Goal: Information Seeking & Learning: Learn about a topic

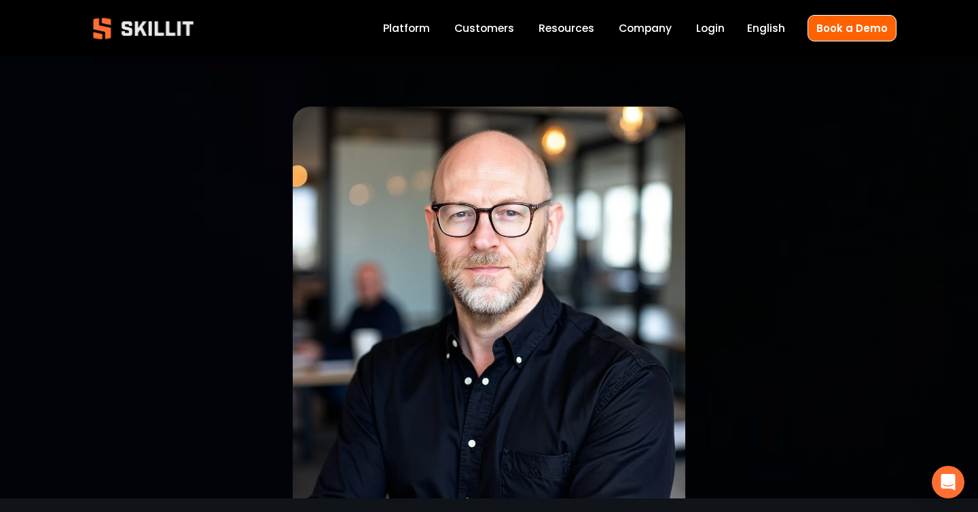
click at [195, 200] on div at bounding box center [488, 303] width 815 height 392
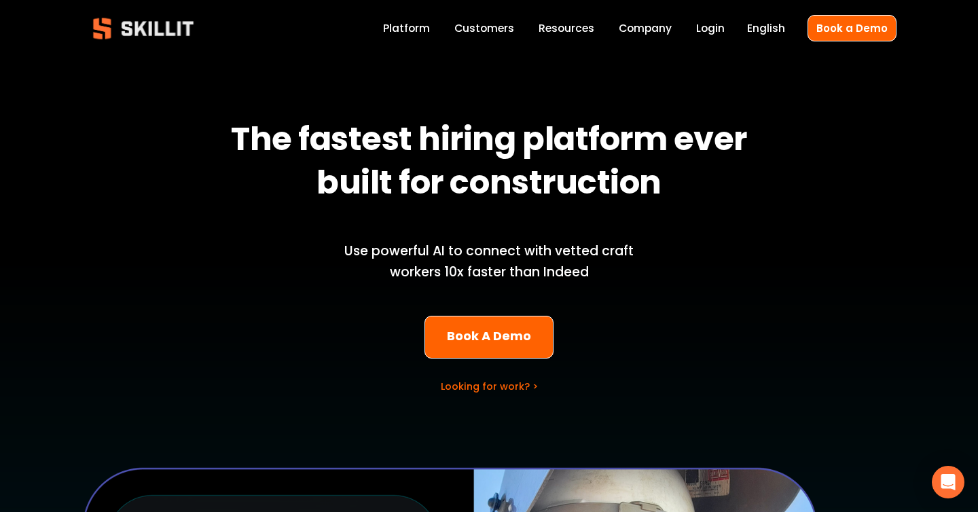
click at [168, 170] on div "The fastest hiring platform ever built for construction Use powerful AI to conn…" at bounding box center [489, 487] width 978 height 842
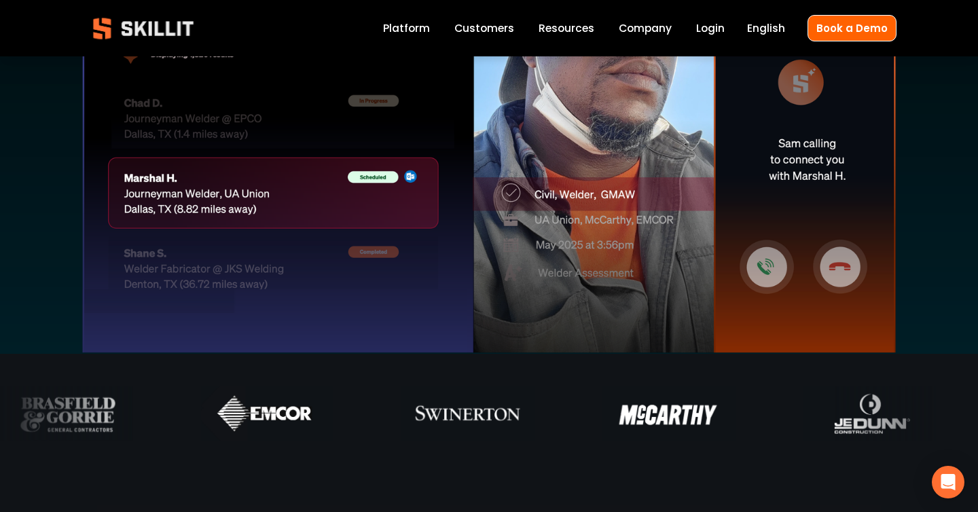
scroll to position [571, 0]
